Goal: Task Accomplishment & Management: Manage account settings

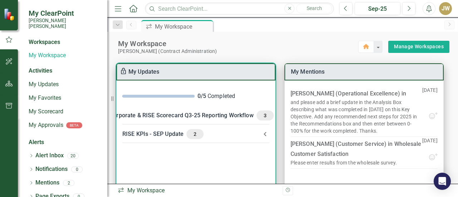
click at [263, 130] on icon at bounding box center [265, 134] width 9 height 9
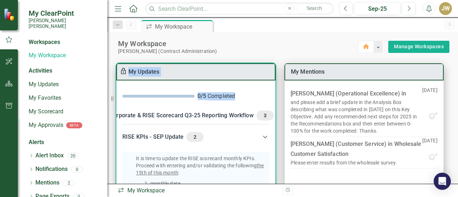
scroll to position [0, 103]
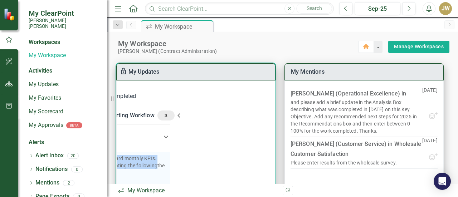
drag, startPoint x: 275, startPoint y: 101, endPoint x: 273, endPoint y: 166, distance: 65.2
click at [273, 166] on div "0 / 5 Completed Corporate & RISE Scorecard Q3-25 Reporting Workflow 3 It is tim…" at bounding box center [195, 139] width 159 height 119
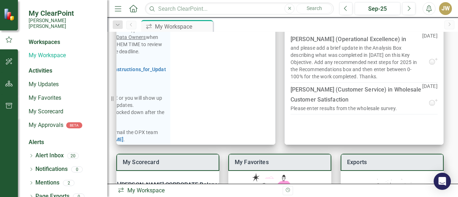
scroll to position [56, 0]
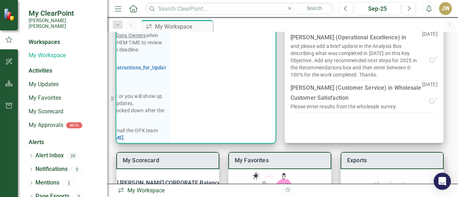
click at [252, 136] on div "0 / 5 Completed Corporate & RISE Scorecard Q3-25 Reporting Workflow 3 It is tim…" at bounding box center [195, 83] width 159 height 119
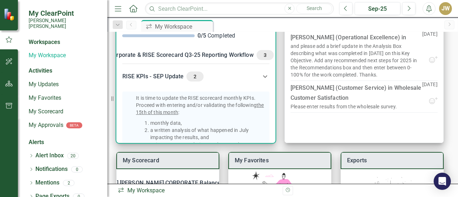
scroll to position [0, 0]
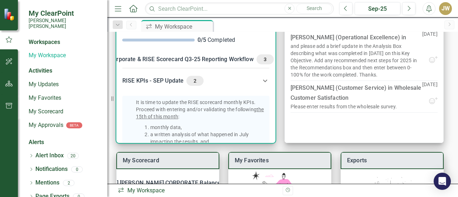
click at [259, 60] on span "3" at bounding box center [264, 59] width 11 height 6
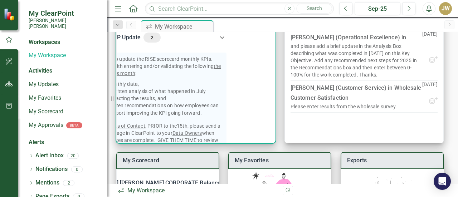
scroll to position [363, 47]
drag, startPoint x: 273, startPoint y: 91, endPoint x: 269, endPoint y: 88, distance: 5.3
click at [269, 88] on div "0 / 5 Completed Corporate & RISE Scorecard Q3-25 Reporting Workflow 3 It is tim…" at bounding box center [195, 83] width 159 height 119
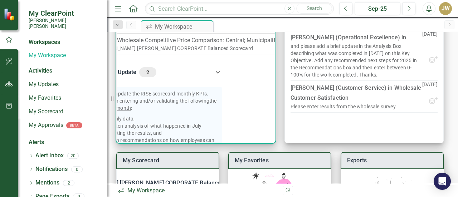
scroll to position [322, 47]
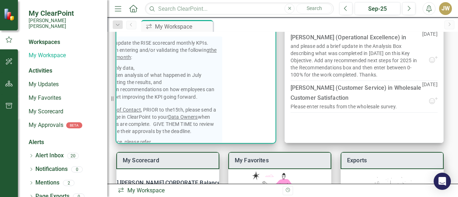
drag, startPoint x: 232, startPoint y: 137, endPoint x: 193, endPoint y: 140, distance: 39.1
click at [193, 140] on div "0 / 5 Completed Corporate & RISE Scorecard Q3-25 Reporting Workflow 3 It is tim…" at bounding box center [195, 83] width 159 height 119
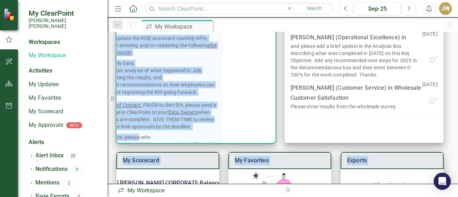
drag, startPoint x: 197, startPoint y: 143, endPoint x: 138, endPoint y: 142, distance: 58.3
click at [138, 142] on div "My Scorecard Santee [PERSON_NAME] CORPORATE Balanced Scorecard KPI Wholesale Cu…" at bounding box center [282, 139] width 351 height 283
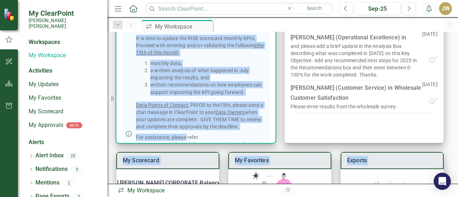
click at [200, 67] on li "monthly data," at bounding box center [208, 63] width 116 height 7
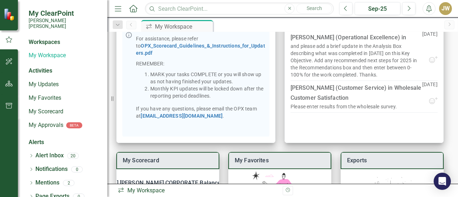
scroll to position [14, 0]
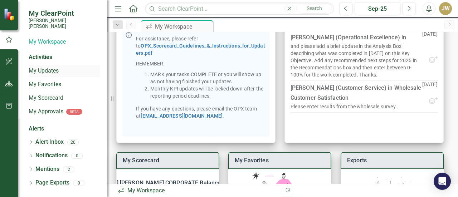
click at [48, 67] on link "My Updates" at bounding box center [65, 71] width 72 height 8
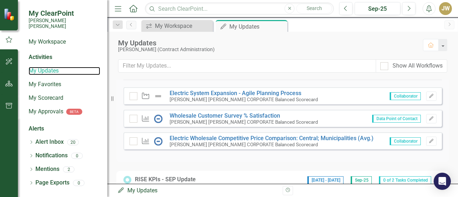
scroll to position [202, 0]
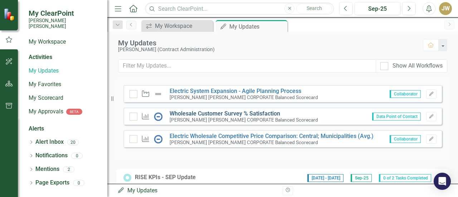
click at [219, 117] on link "Wholesale Customer Survey % Satisfaction​" at bounding box center [225, 113] width 111 height 7
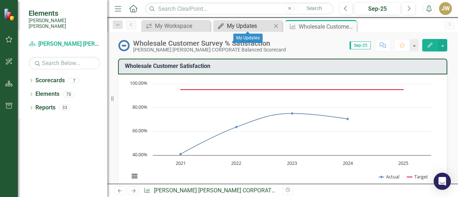
click at [230, 24] on div "My Updates" at bounding box center [249, 25] width 45 height 9
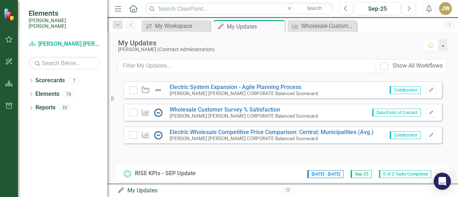
scroll to position [204, 0]
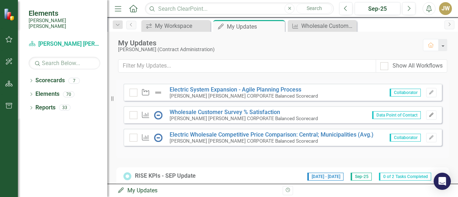
click at [429, 117] on icon "Edit" at bounding box center [431, 115] width 5 height 4
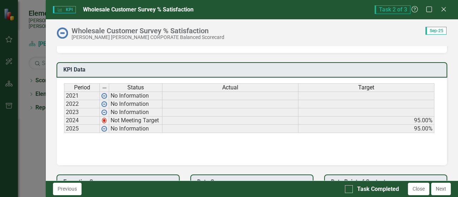
scroll to position [476, 0]
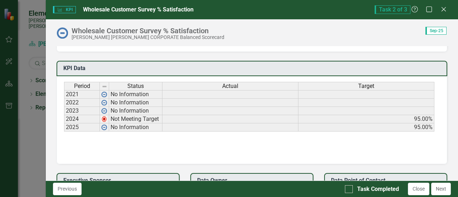
click at [389, 132] on td "95.00%" at bounding box center [366, 127] width 136 height 8
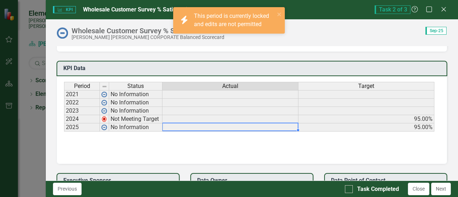
click at [265, 132] on td at bounding box center [230, 127] width 136 height 8
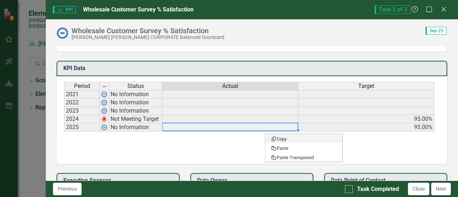
click at [263, 132] on td at bounding box center [230, 127] width 136 height 8
